Goal: Information Seeking & Learning: Learn about a topic

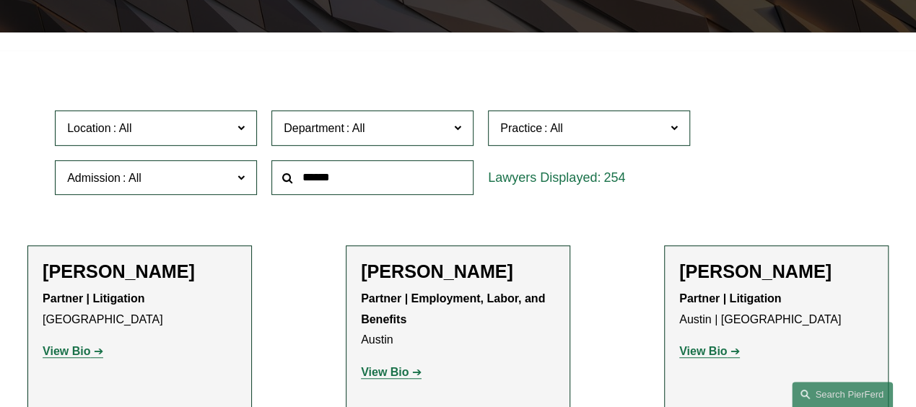
scroll to position [361, 0]
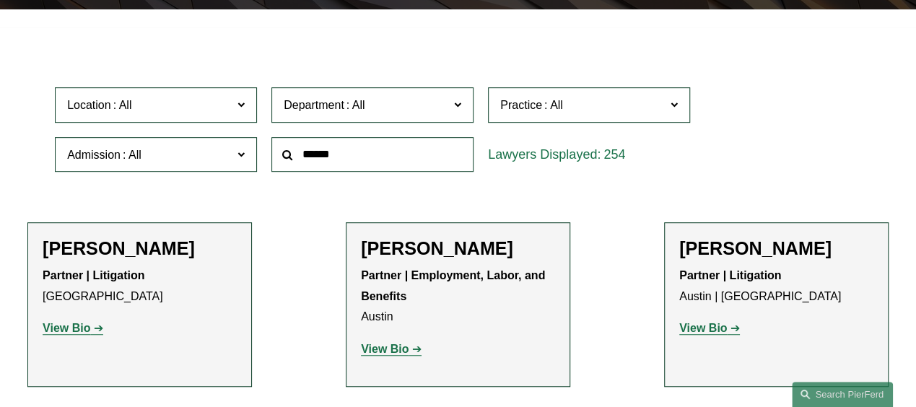
click at [357, 165] on input "text" at bounding box center [372, 154] width 202 height 35
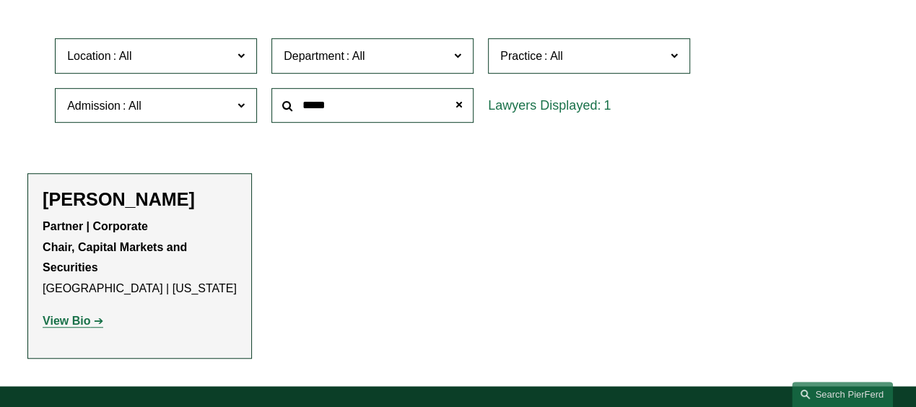
scroll to position [433, 0]
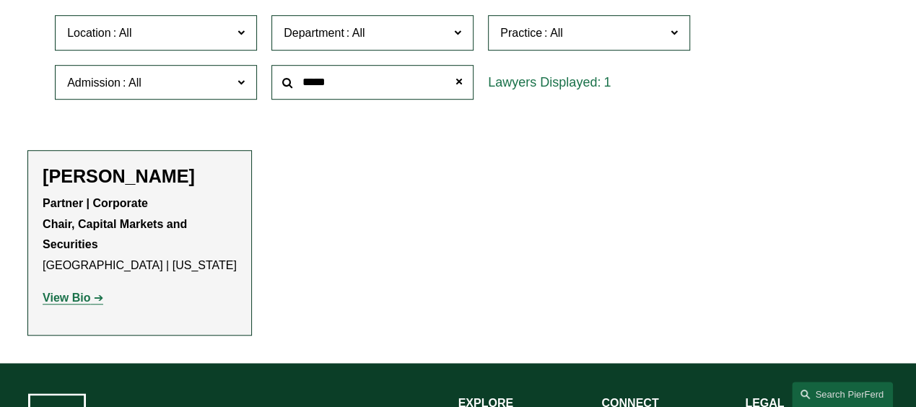
type input "*****"
click at [76, 302] on strong "View Bio" at bounding box center [67, 298] width 48 height 12
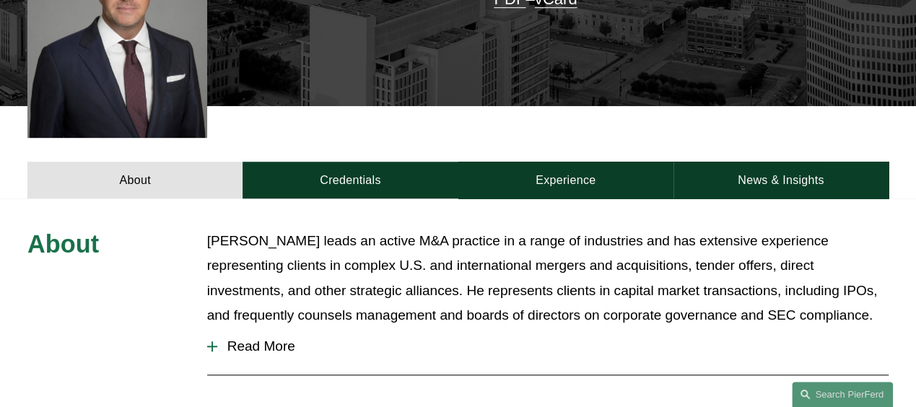
scroll to position [505, 0]
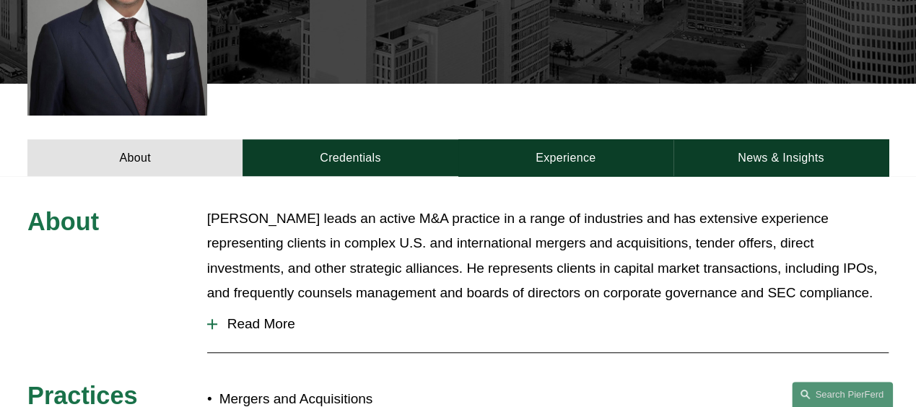
click at [213, 319] on div at bounding box center [212, 324] width 10 height 10
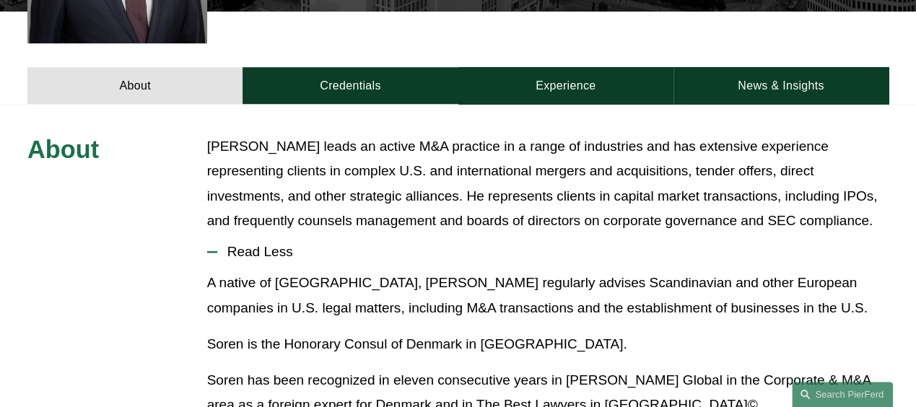
scroll to position [650, 0]
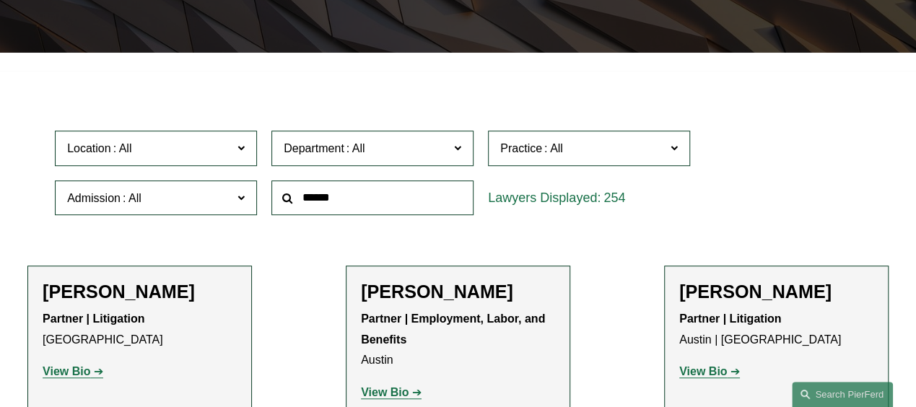
scroll to position [361, 0]
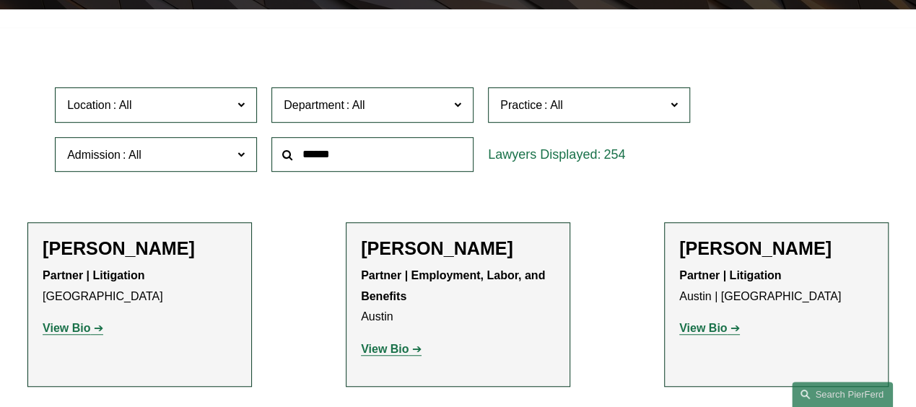
click at [338, 154] on input "text" at bounding box center [372, 154] width 202 height 35
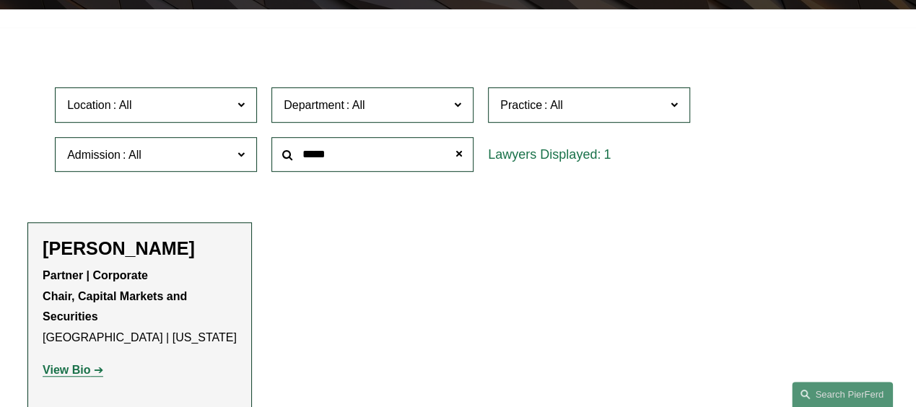
type input "*****"
click at [77, 376] on strong "View Bio" at bounding box center [67, 370] width 48 height 12
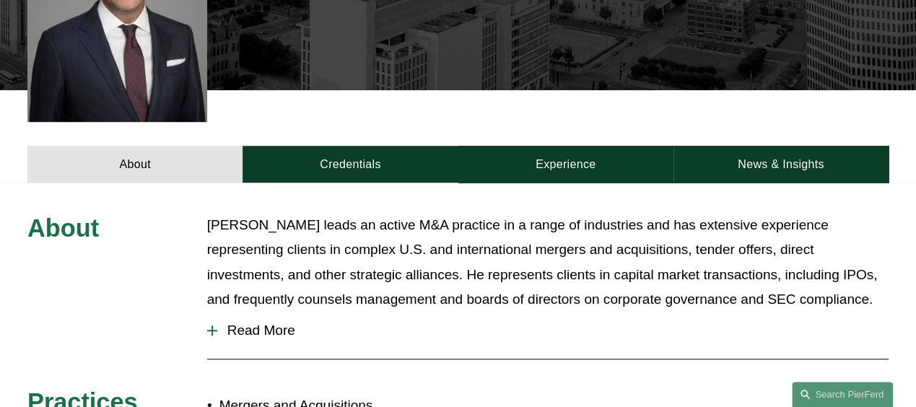
scroll to position [505, 0]
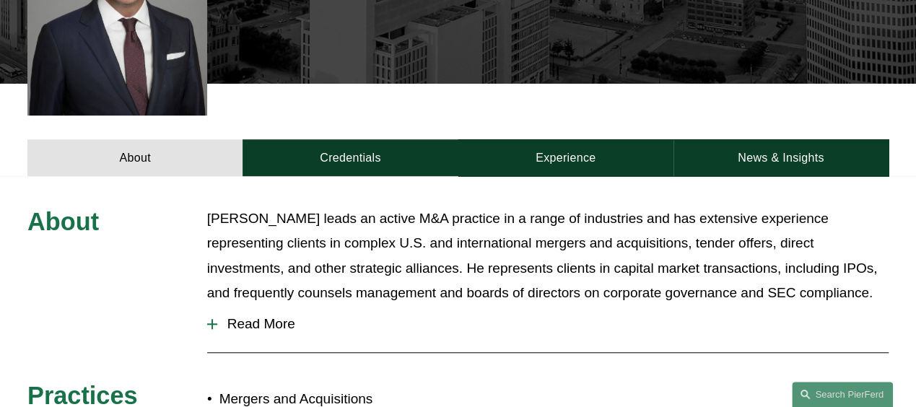
click at [213, 323] on div at bounding box center [212, 323] width 10 height 1
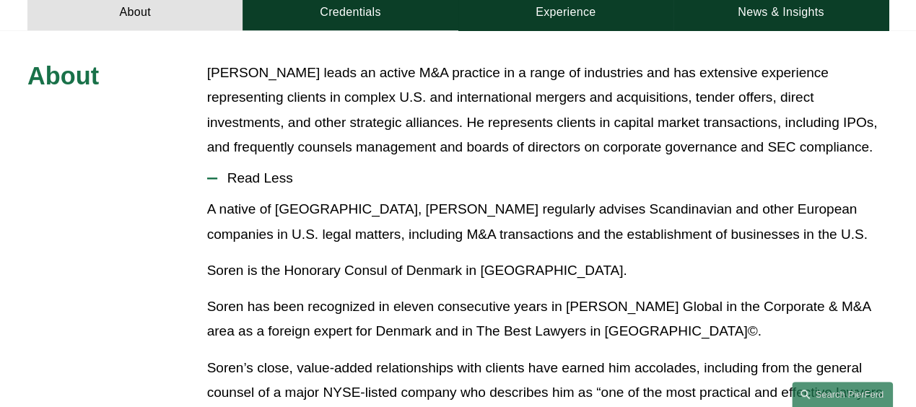
scroll to position [650, 0]
